Goal: Information Seeking & Learning: Find specific fact

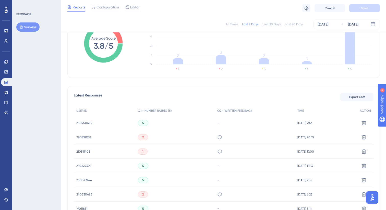
scroll to position [91, 0]
click at [230, 137] on div "I can't change the period, only specific datesand not months or quarters" at bounding box center [255, 137] width 80 height 14
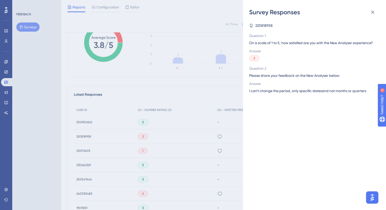
scroll to position [93, 0]
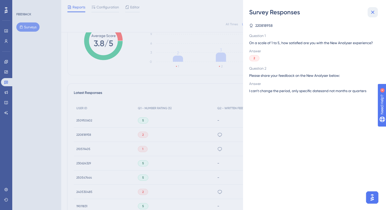
click at [374, 14] on icon at bounding box center [373, 12] width 6 height 6
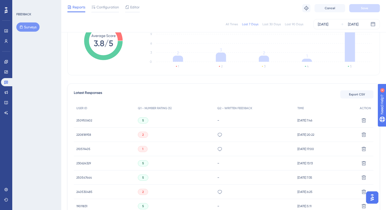
click at [209, 148] on div "1" at bounding box center [174, 149] width 79 height 14
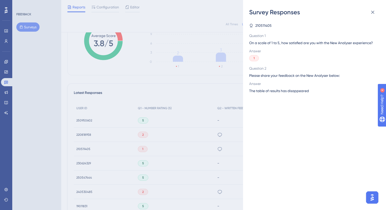
click at [264, 25] on span "210511405" at bounding box center [263, 25] width 16 height 6
copy span "210511405"
click at [372, 14] on icon at bounding box center [373, 12] width 6 height 6
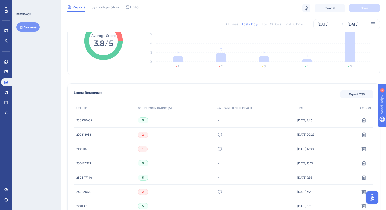
click at [182, 131] on div "2" at bounding box center [174, 135] width 79 height 14
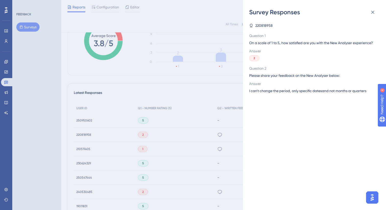
click at [182, 143] on div "Survey Responses 220818958 Question 1 On a scale of 1 to 5, how satisfied are y…" at bounding box center [193, 105] width 386 height 210
